Goal: Information Seeking & Learning: Learn about a topic

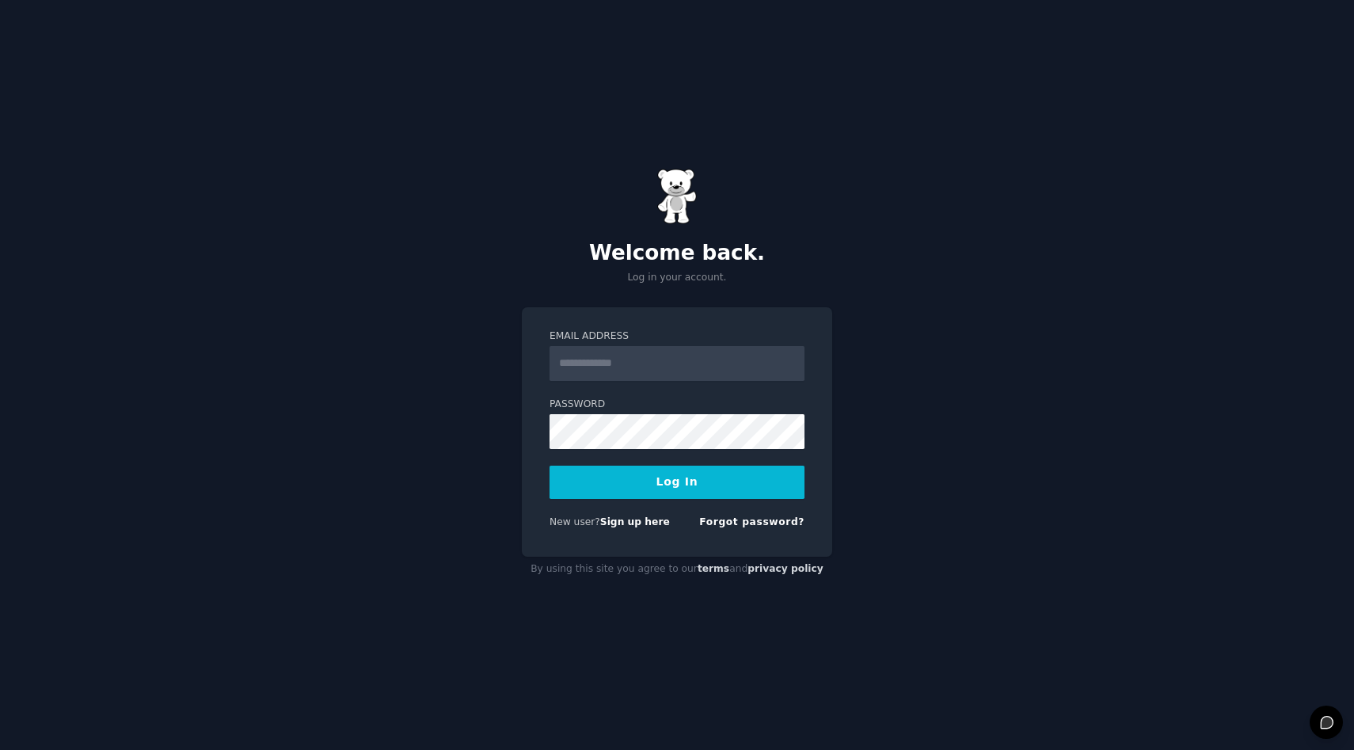
click at [652, 350] on input "Email Address" at bounding box center [677, 363] width 255 height 35
type input "**********"
click at [658, 472] on button "Log In" at bounding box center [677, 482] width 255 height 33
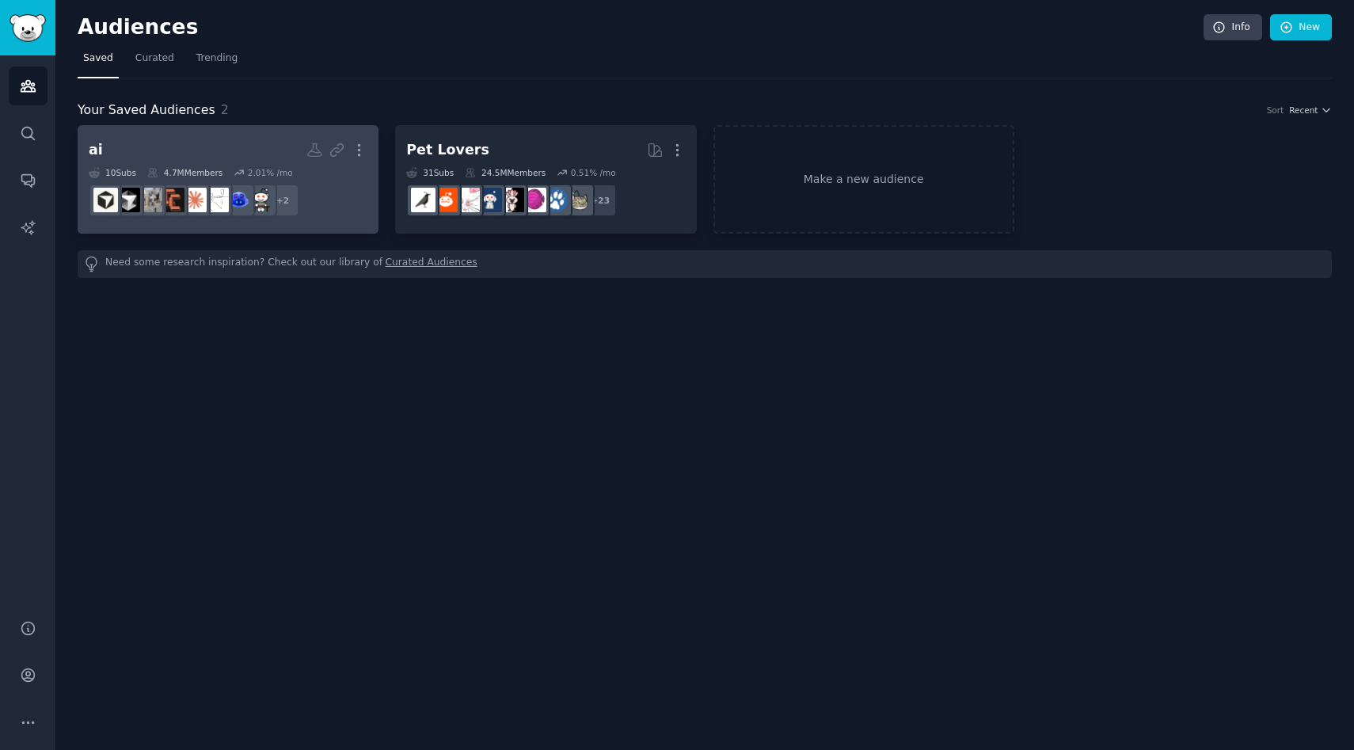
click at [238, 147] on h2 "ai More" at bounding box center [228, 150] width 279 height 28
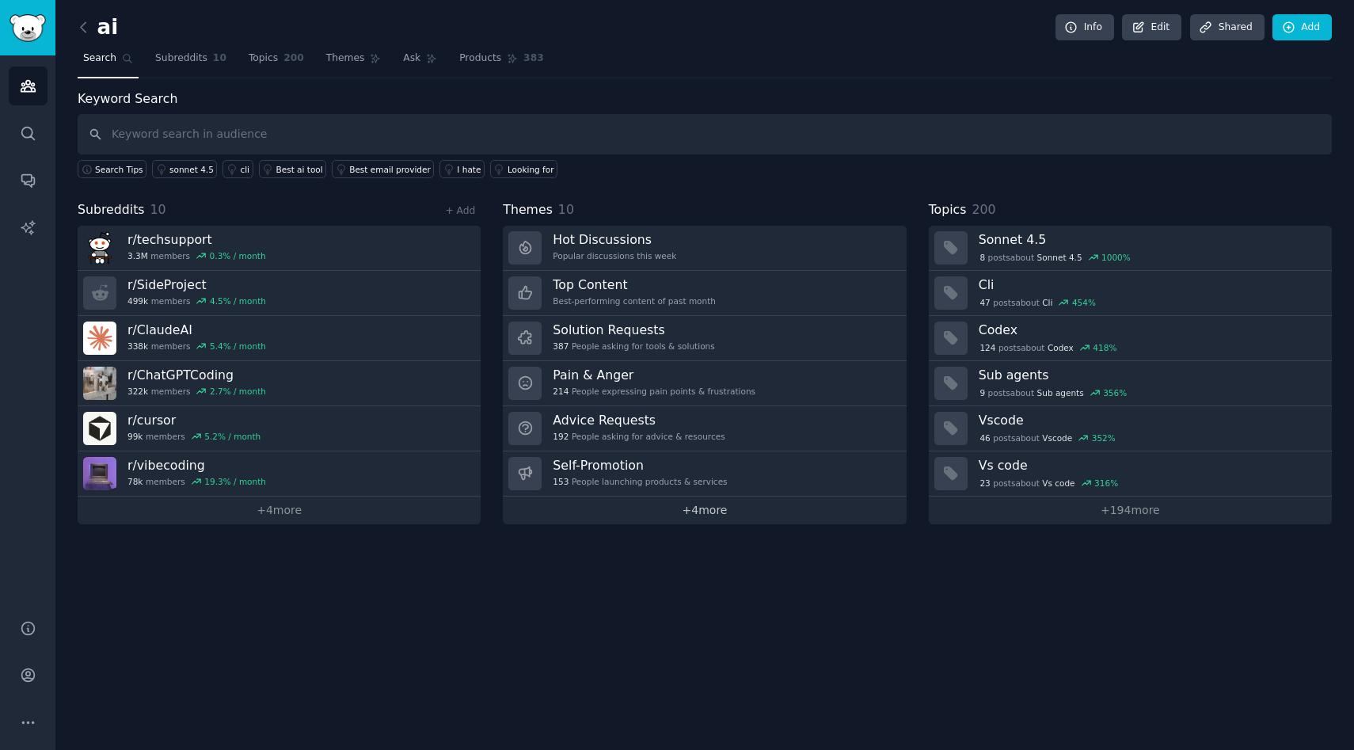
click at [615, 508] on link "+ 4 more" at bounding box center [704, 511] width 403 height 28
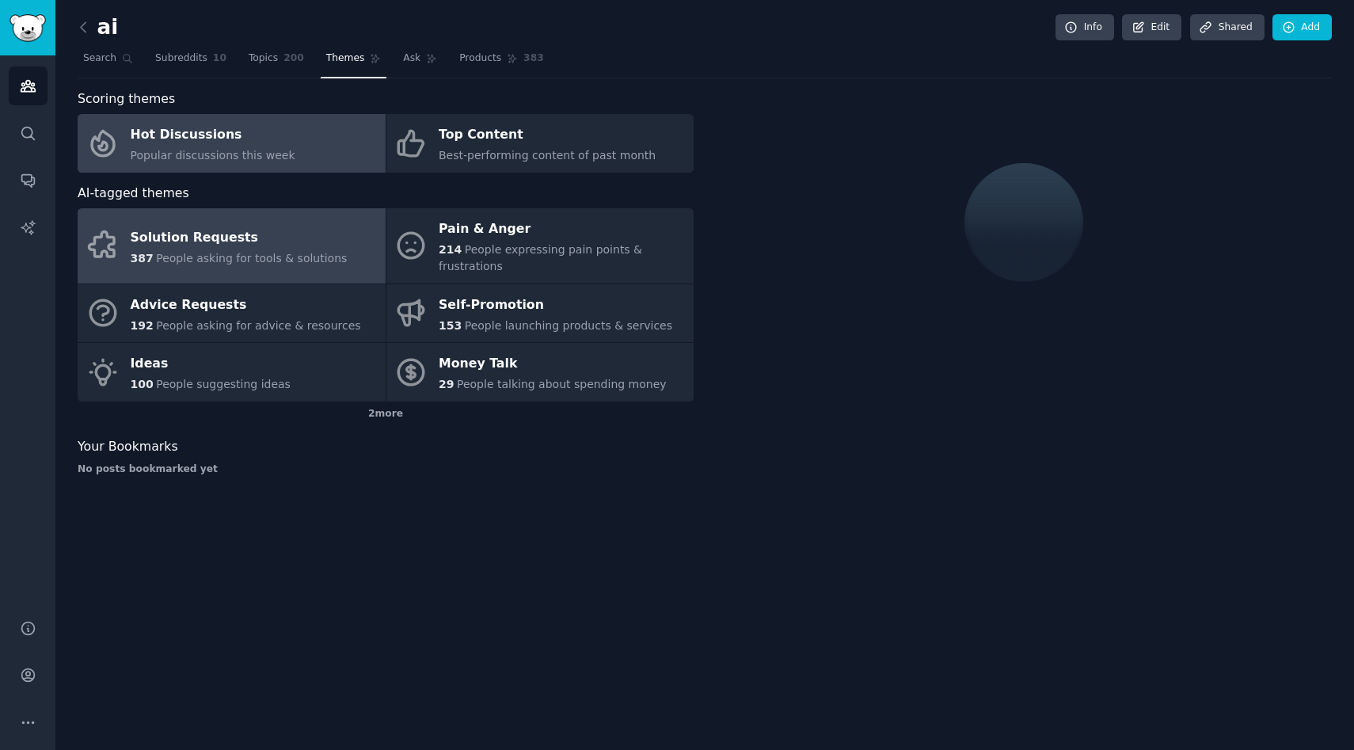
click at [341, 262] on link "Solution Requests 387 People asking for tools & solutions" at bounding box center [232, 245] width 308 height 75
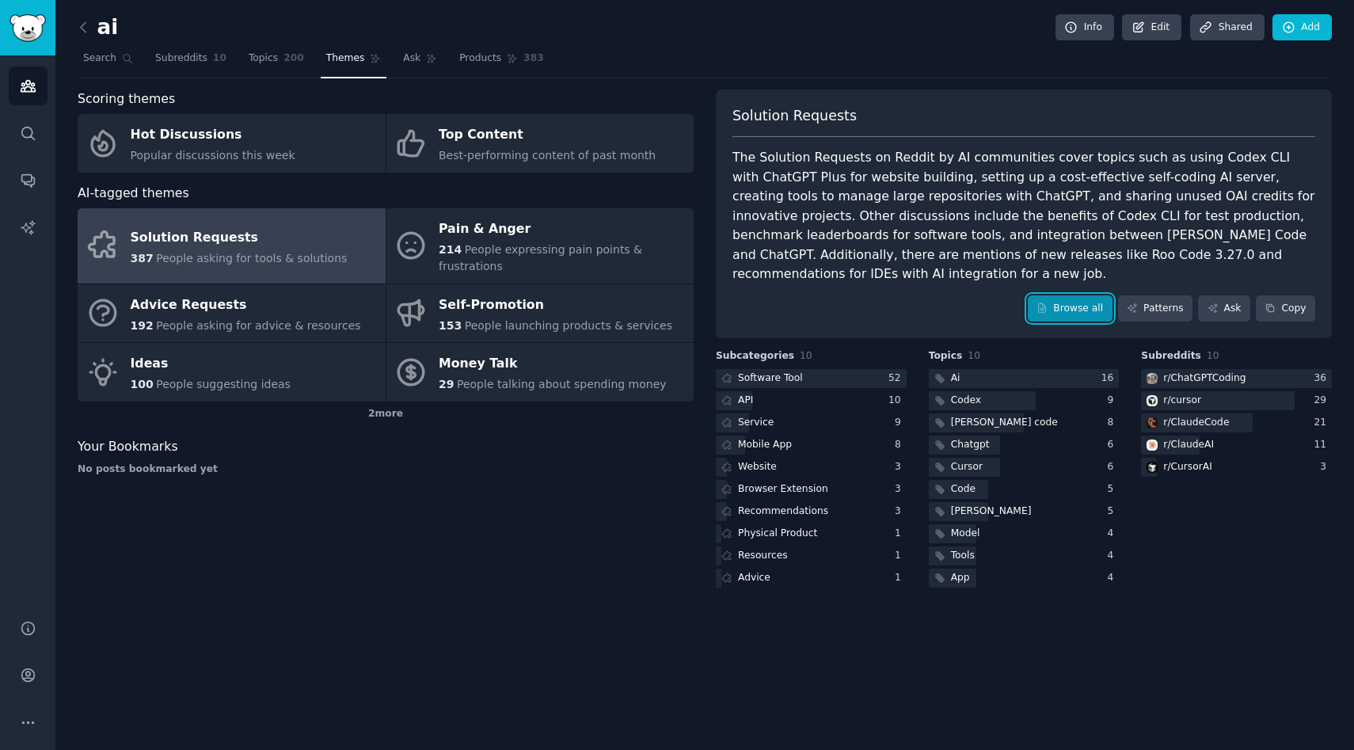
click at [1048, 303] on icon at bounding box center [1042, 308] width 11 height 11
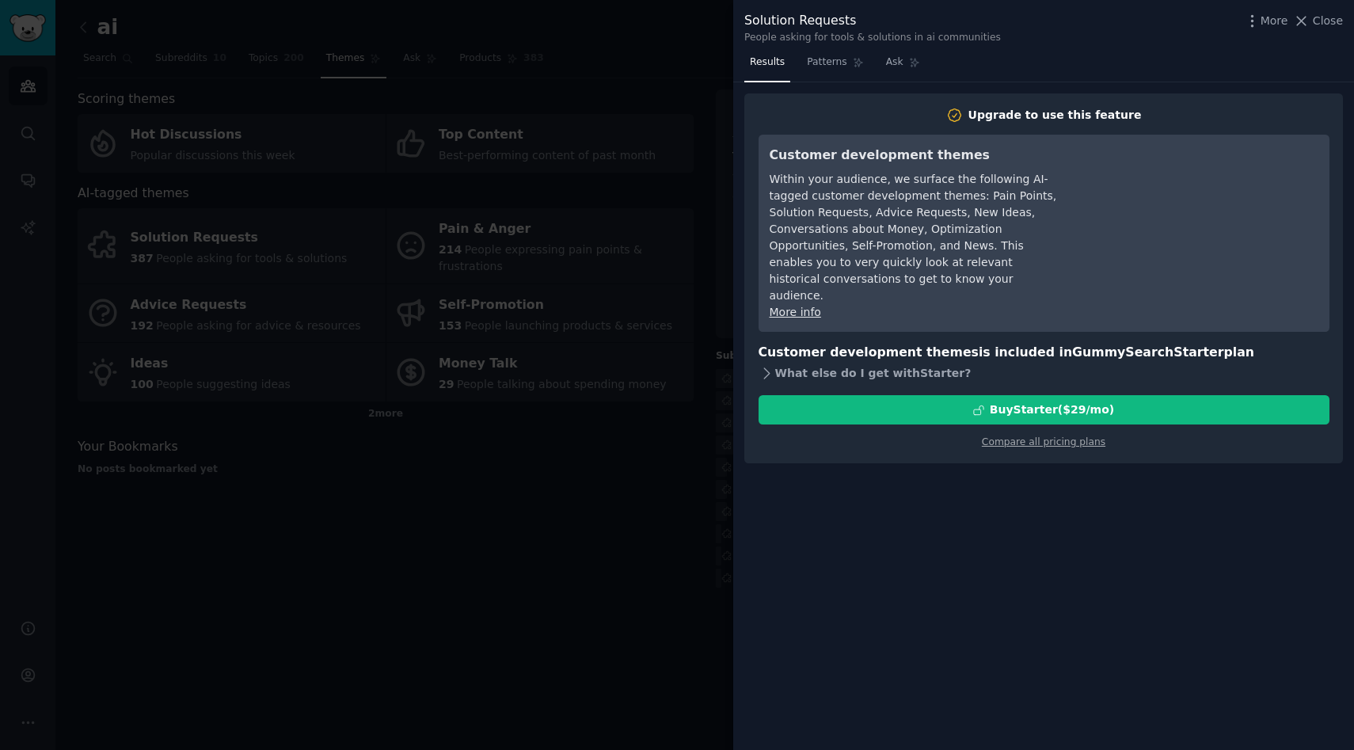
click at [767, 365] on icon at bounding box center [767, 373] width 17 height 17
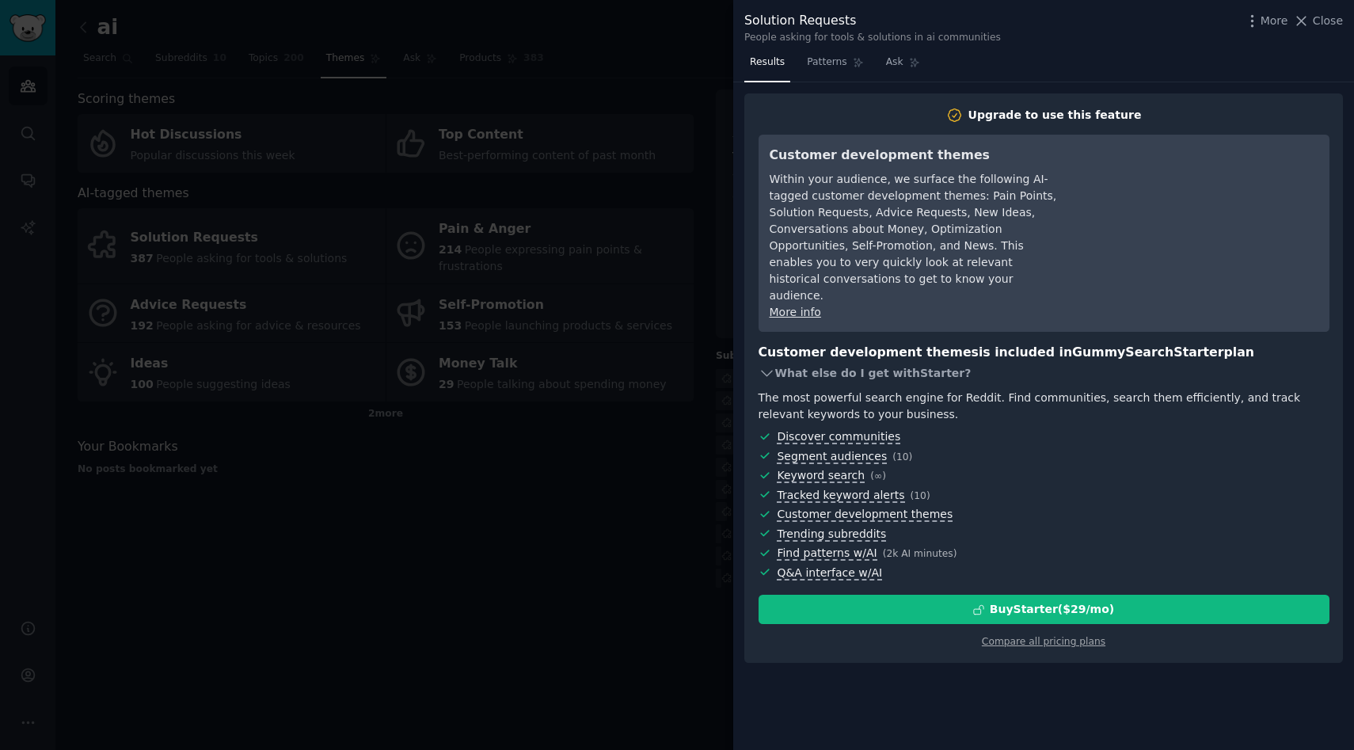
click at [766, 365] on icon at bounding box center [767, 373] width 17 height 17
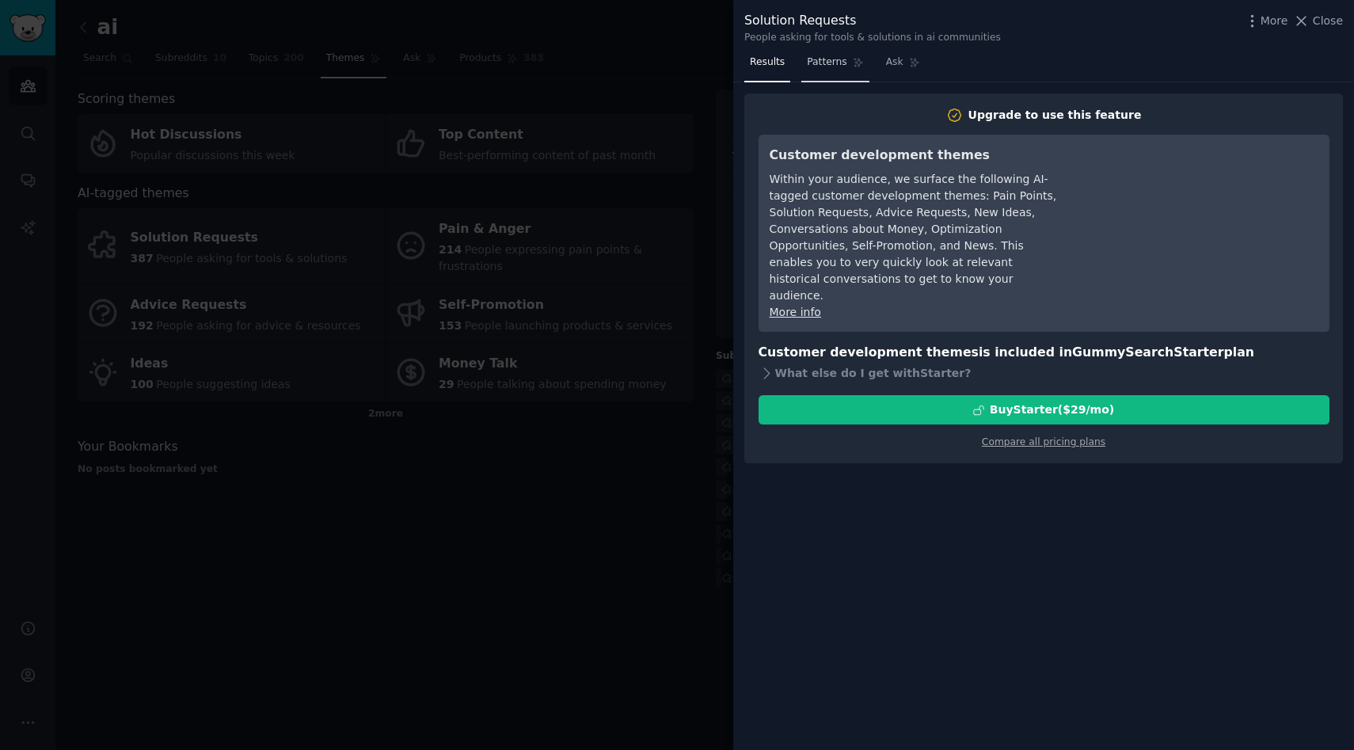
click at [824, 81] on link "Patterns" at bounding box center [834, 66] width 67 height 32
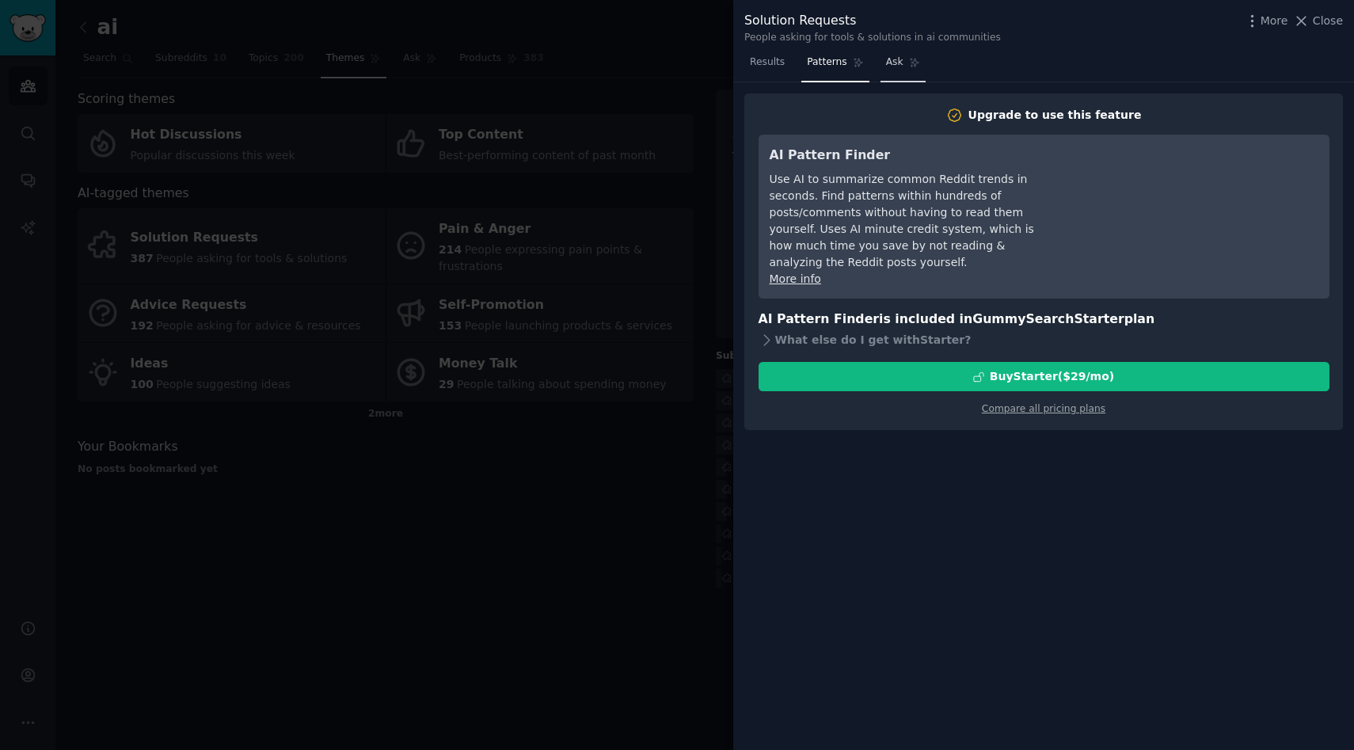
click at [896, 65] on span "Ask" at bounding box center [894, 62] width 17 height 14
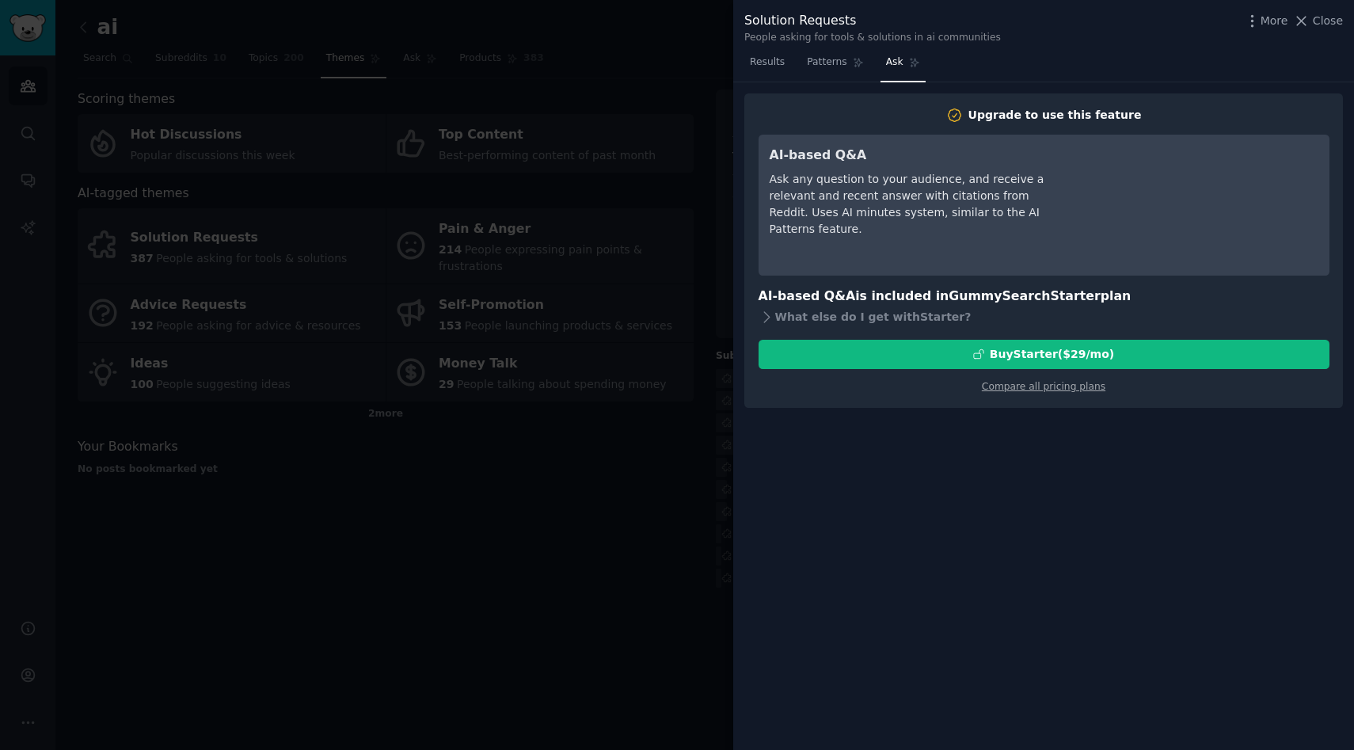
click at [638, 194] on div at bounding box center [677, 375] width 1354 height 750
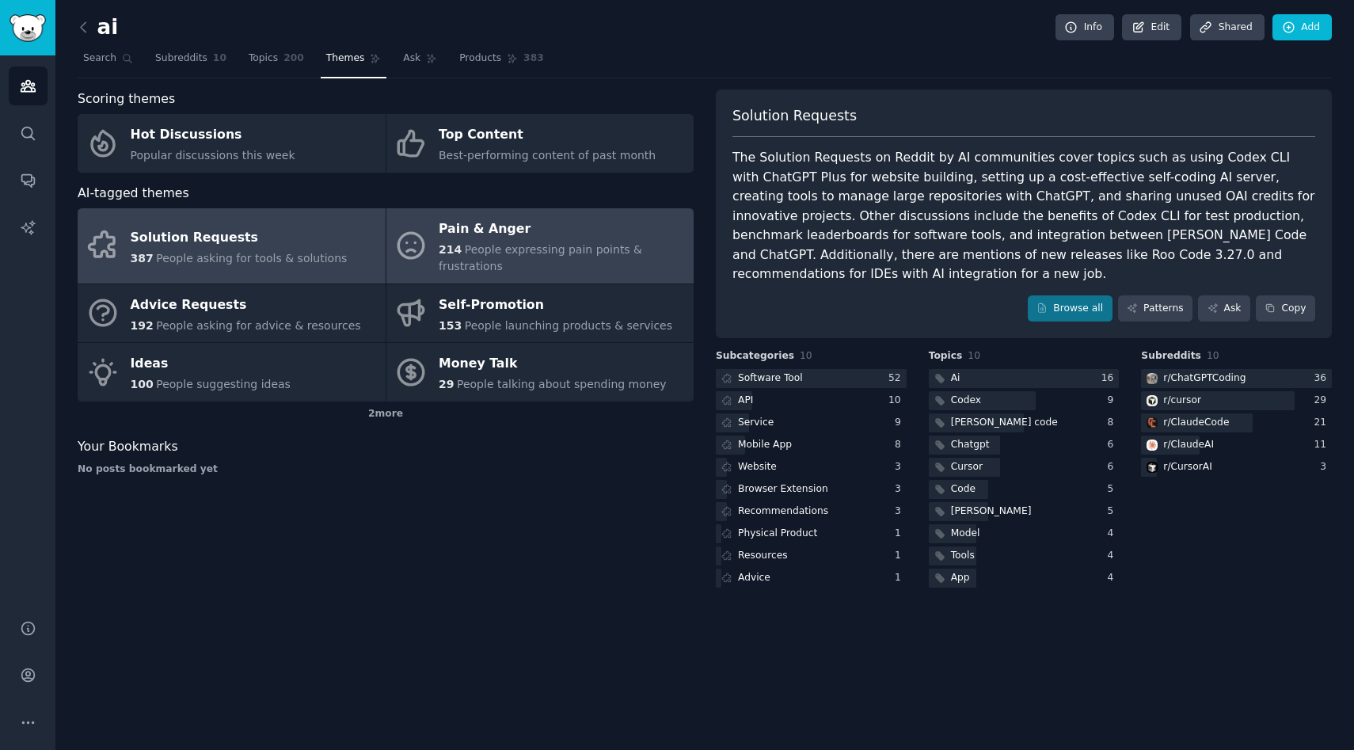
click at [570, 276] on link "Pain & Anger 214 People expressing pain points & frustrations" at bounding box center [540, 245] width 308 height 75
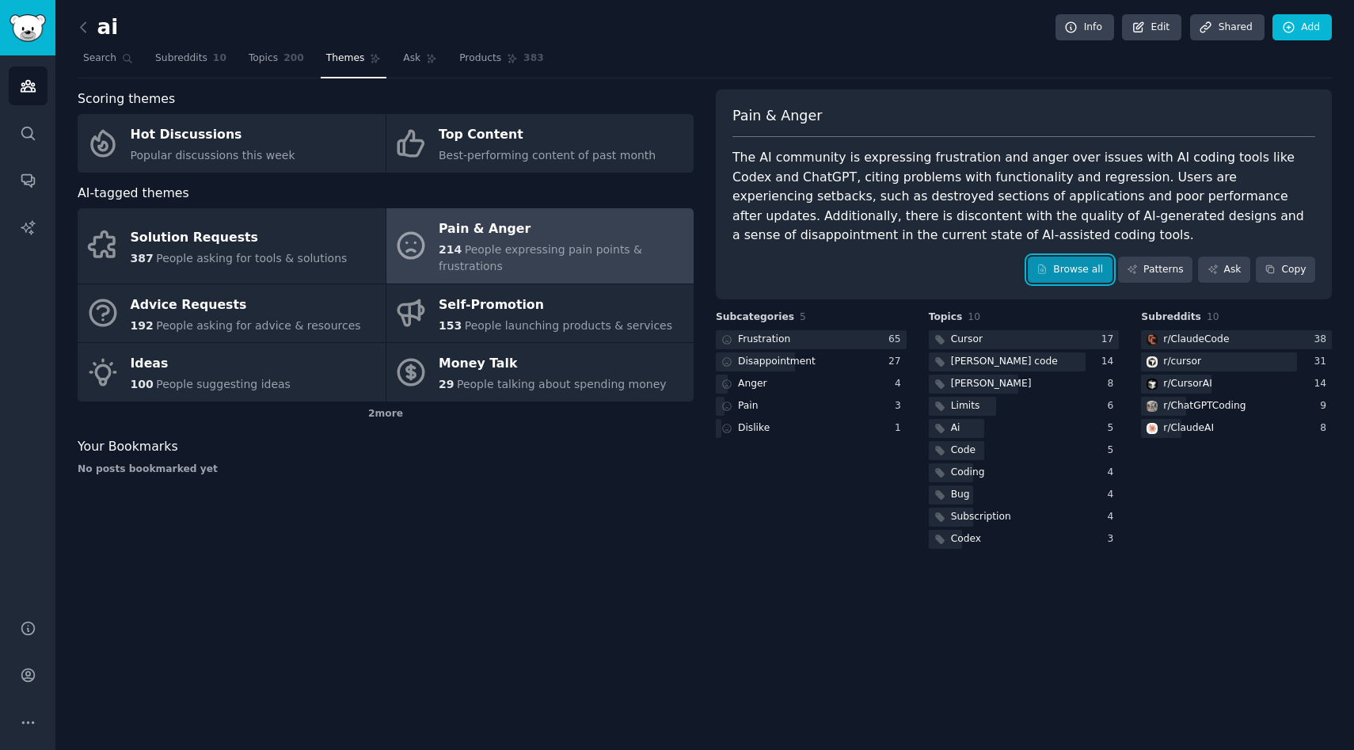
click at [1052, 267] on link "Browse all" at bounding box center [1070, 270] width 85 height 27
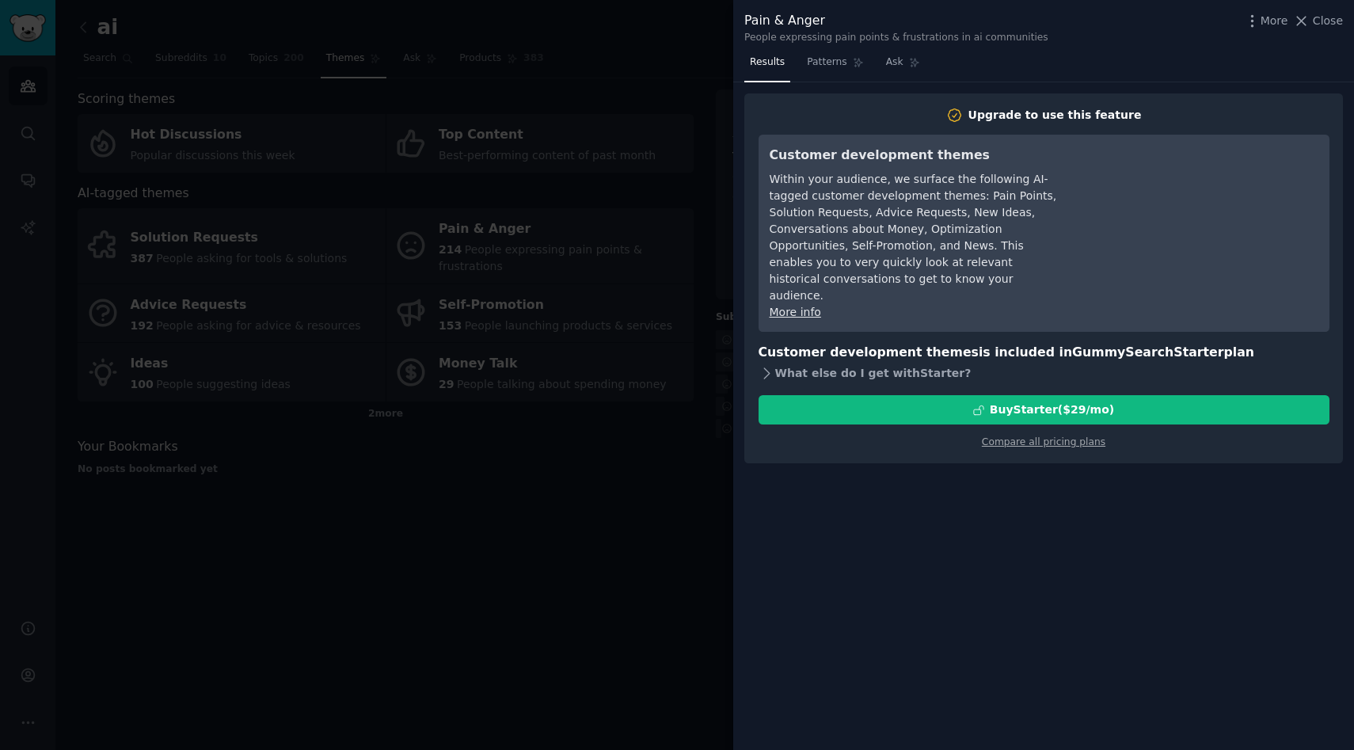
click at [834, 362] on div "What else do I get with Starter ?" at bounding box center [1044, 373] width 571 height 22
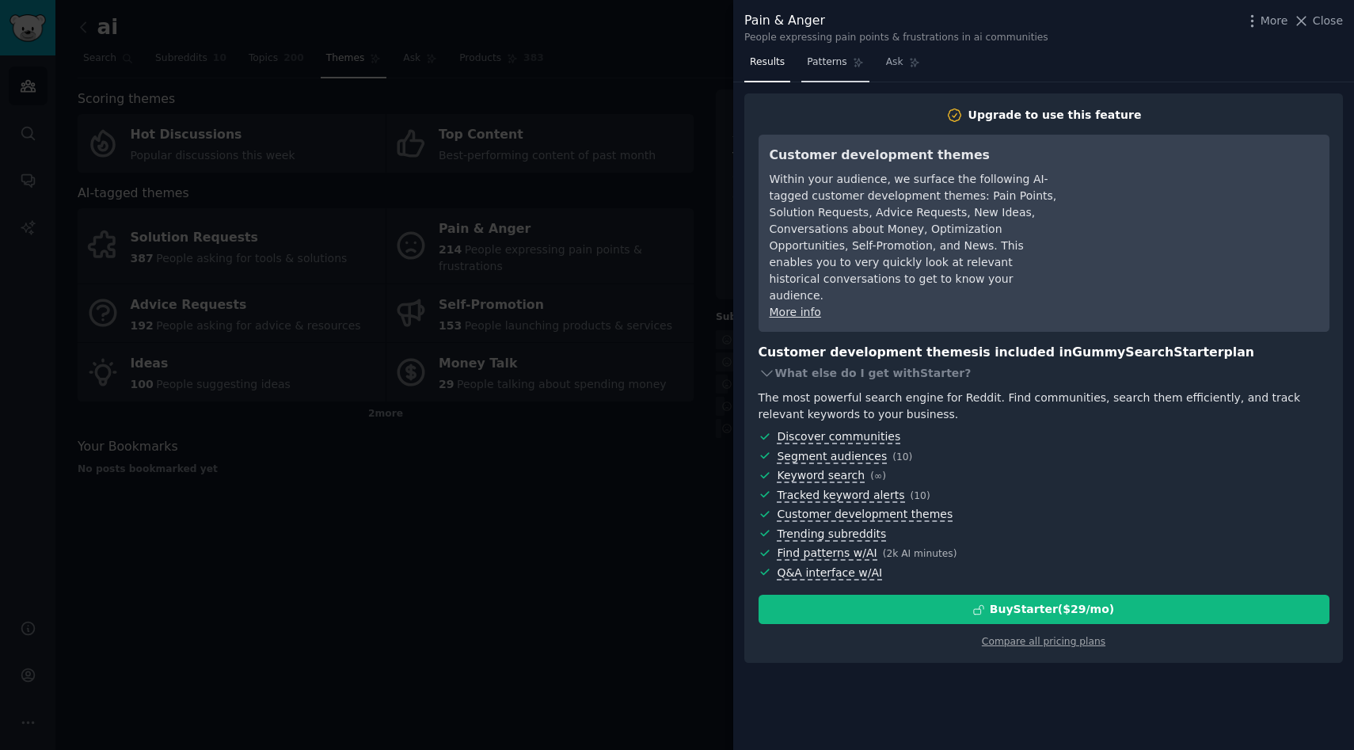
click at [835, 81] on link "Patterns" at bounding box center [834, 66] width 67 height 32
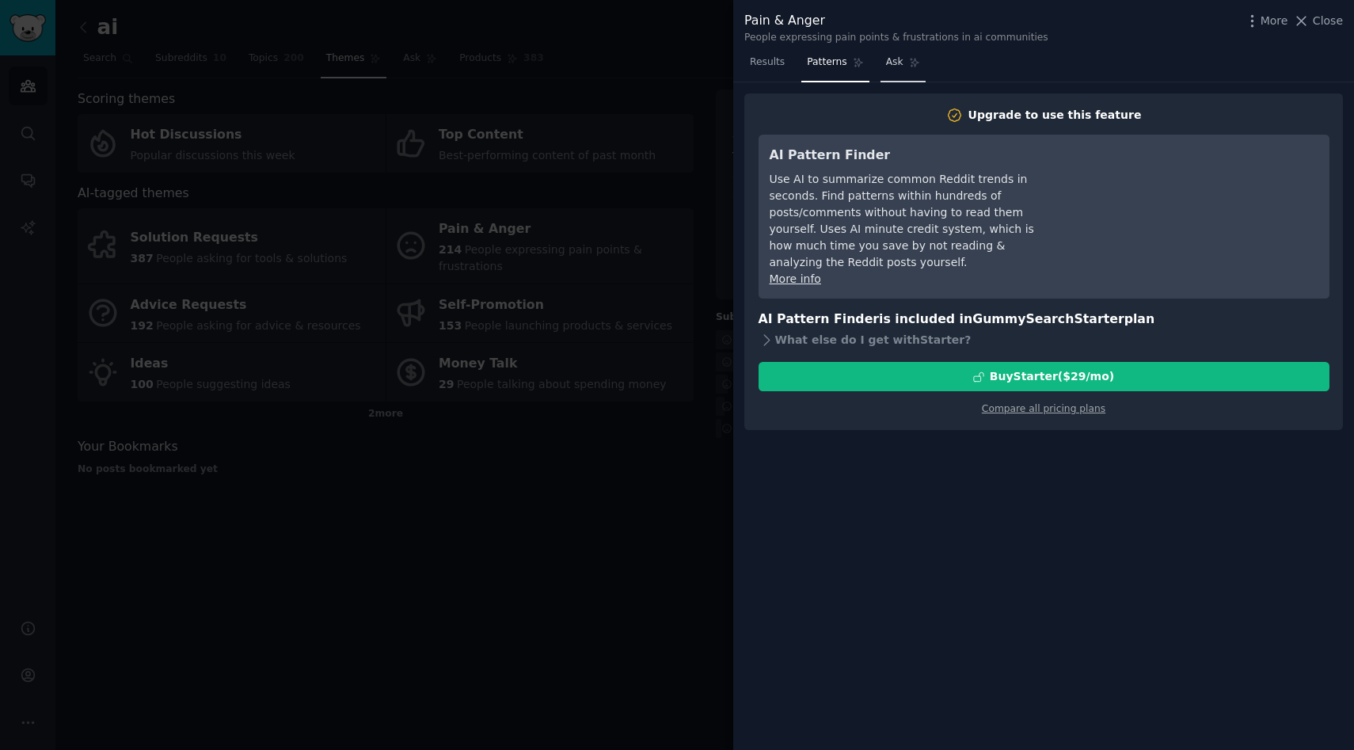
click at [889, 70] on link "Ask" at bounding box center [903, 66] width 45 height 32
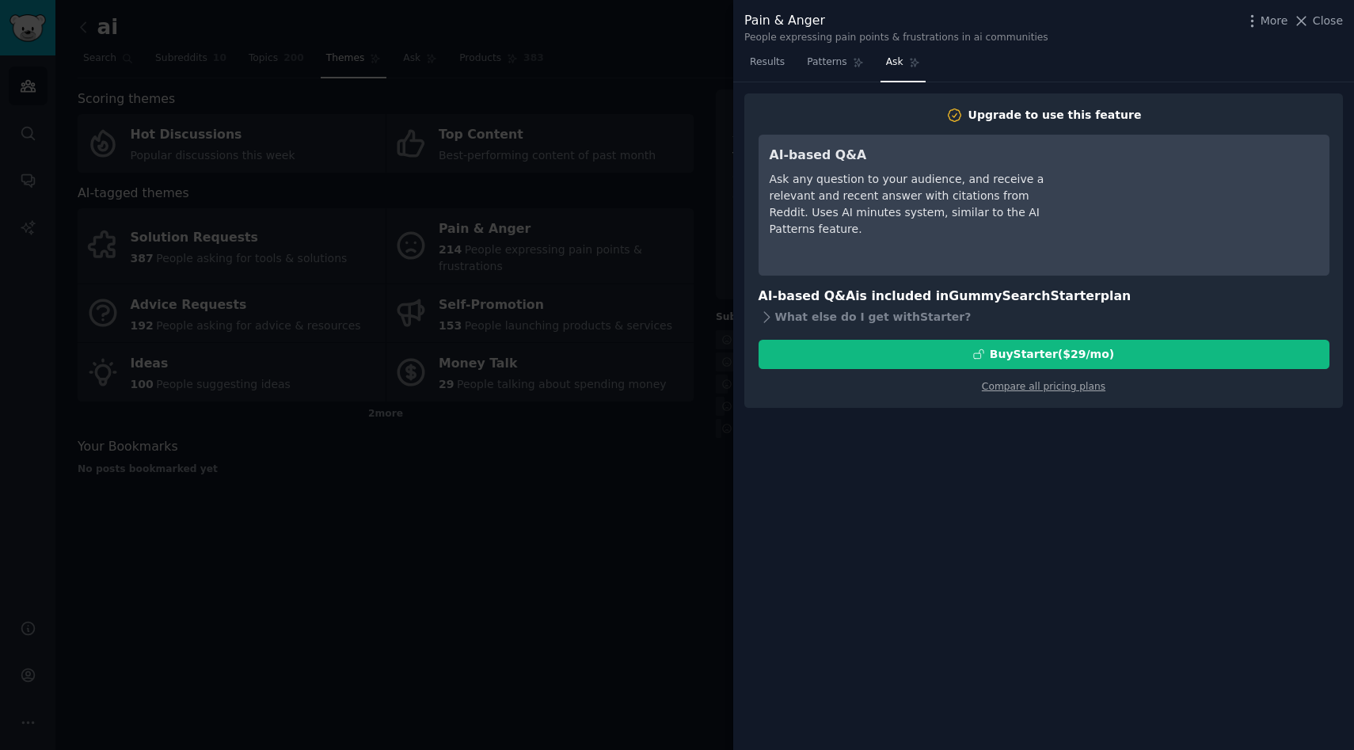
click at [715, 201] on div at bounding box center [677, 375] width 1354 height 750
